Goal: Find contact information: Find contact information

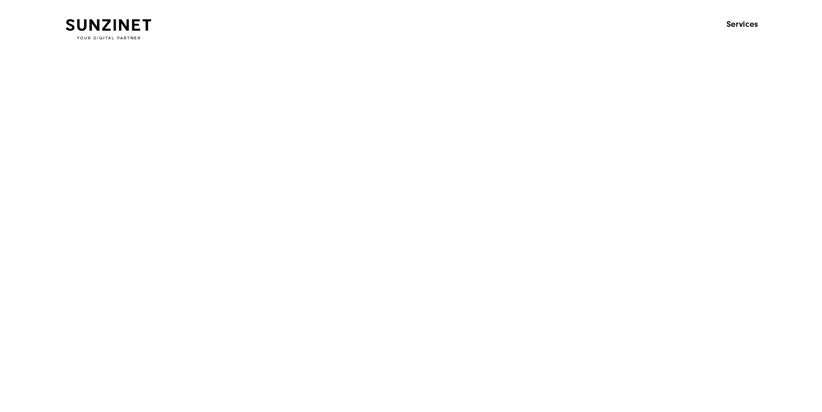
drag, startPoint x: 173, startPoint y: 184, endPoint x: 171, endPoint y: 178, distance: 6.5
click at [173, 183] on div "Menu Services Menu Full Service Digital Agency We solve complex challenges and …" at bounding box center [411, 206] width 822 height 412
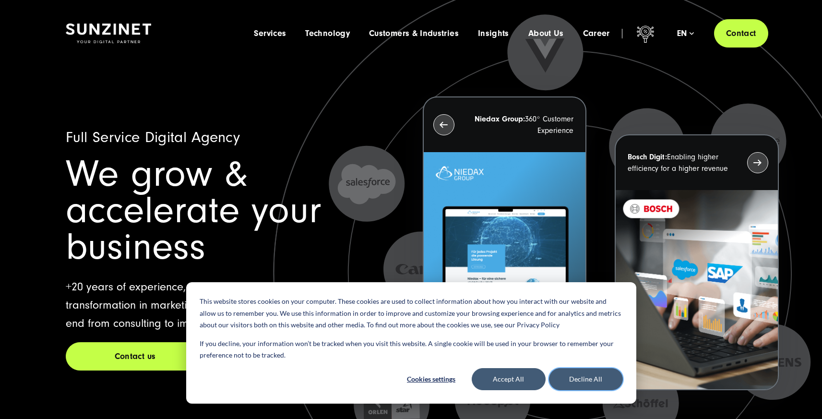
click at [577, 381] on button "Decline All" at bounding box center [586, 379] width 74 height 22
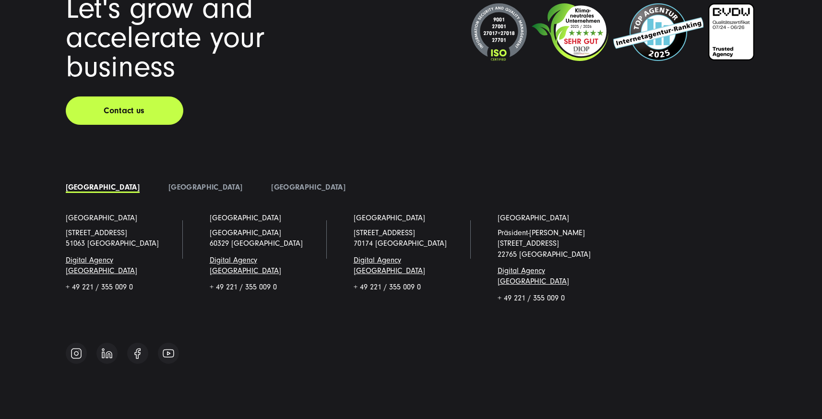
scroll to position [7270, 0]
drag, startPoint x: 199, startPoint y: 332, endPoint x: 192, endPoint y: 331, distance: 6.8
click at [198, 332] on footer "Let's grow and accelerate your business Contact us [GEOGRAPHIC_DATA]" at bounding box center [411, 206] width 822 height 528
click at [74, 347] on img at bounding box center [77, 353] width 12 height 12
